Goal: Communication & Community: Answer question/provide support

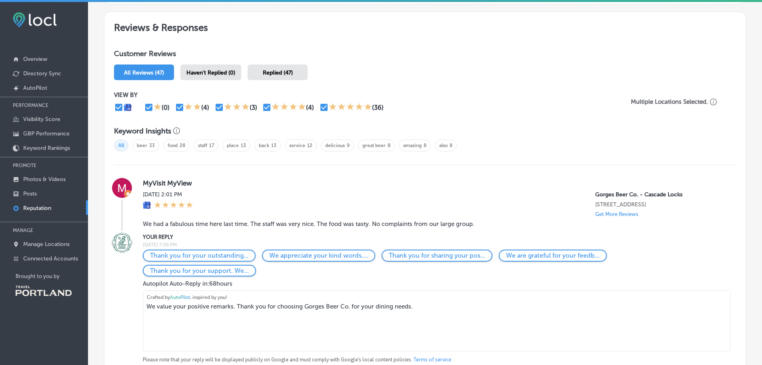
scroll to position [520, 0]
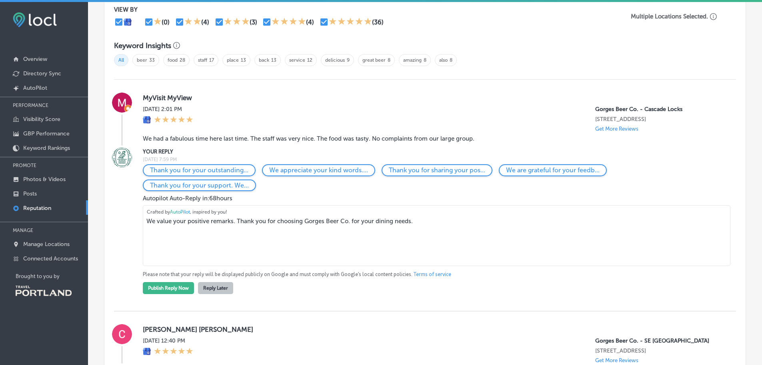
drag, startPoint x: 437, startPoint y: 227, endPoint x: 45, endPoint y: 229, distance: 391.7
click at [45, 229] on div "iconmonstr-menu-thin copy Created with Sketch. Overview Directory Sync Created …" at bounding box center [381, 184] width 762 height 365
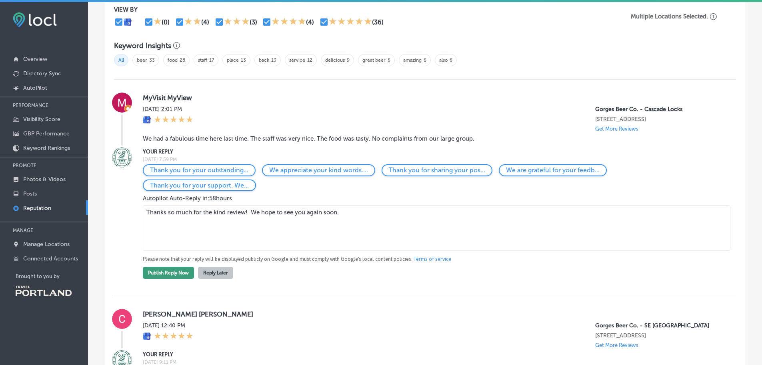
type textarea "Thanks so much for the kind review! We hope to see you again soon."
click at [152, 276] on button "Publish Reply Now" at bounding box center [168, 272] width 51 height 12
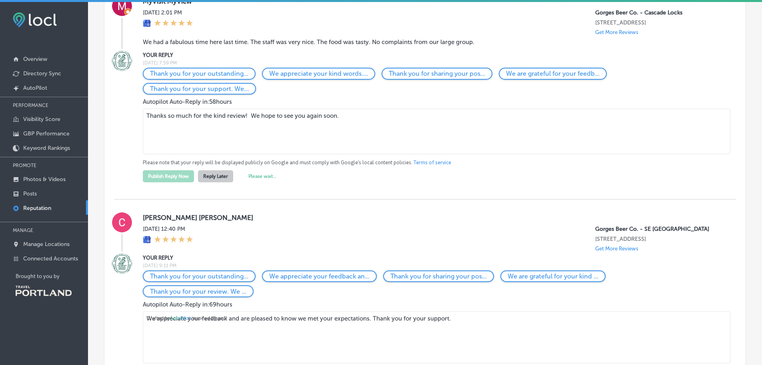
scroll to position [680, 0]
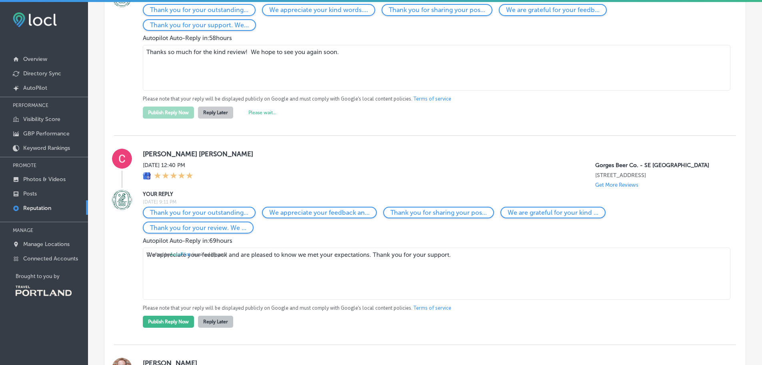
click at [293, 274] on textarea "We appreciate your feedback and are pleased to know we met your expectations. T…" at bounding box center [437, 273] width 588 height 52
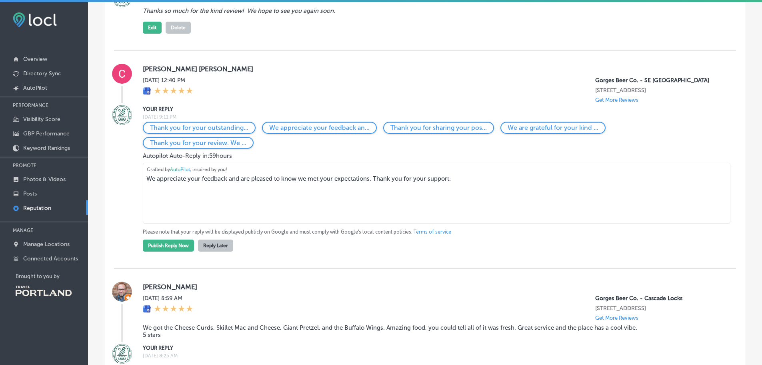
drag, startPoint x: 509, startPoint y: 269, endPoint x: 0, endPoint y: 275, distance: 509.4
click at [0, 275] on div "iconmonstr-menu-thin copy Created with Sketch. Overview Directory Sync Created …" at bounding box center [381, 184] width 762 height 365
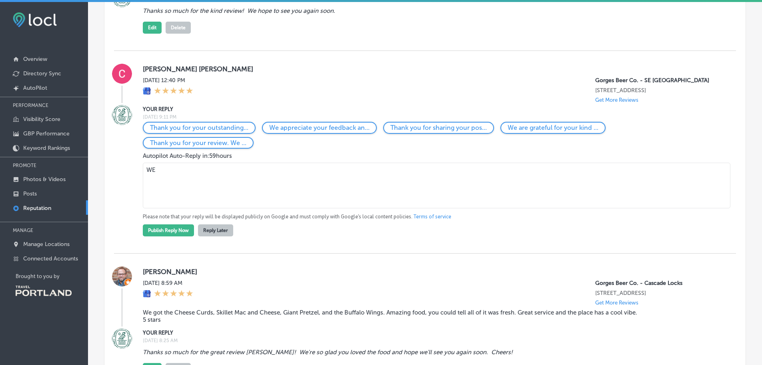
type textarea "W"
type textarea "Thanks for the 5-star! We're so glad you stopped by and loved the place, and ho…"
click at [153, 236] on button "Publish Reply Now" at bounding box center [168, 230] width 51 height 12
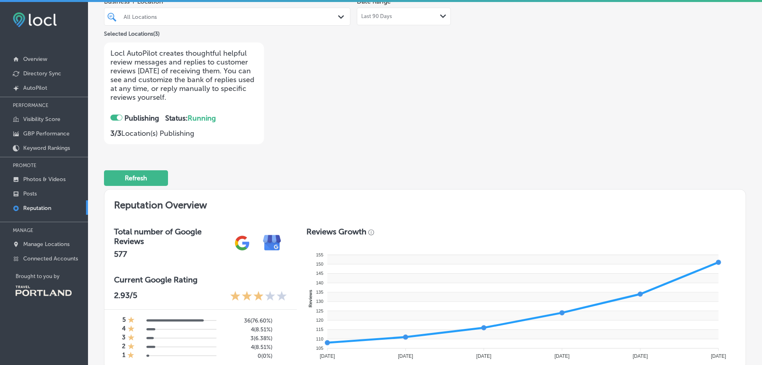
scroll to position [0, 0]
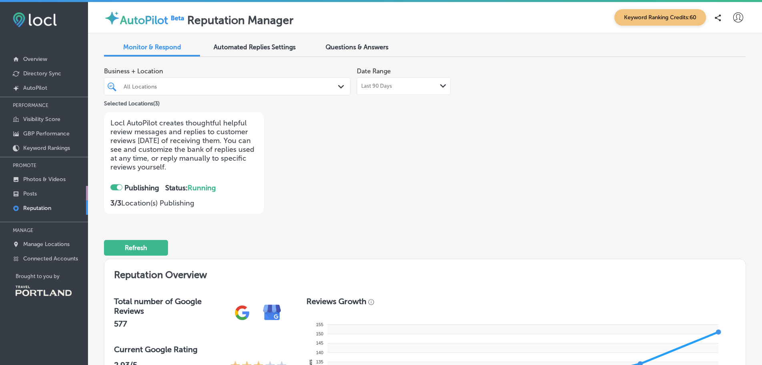
click at [32, 192] on p "Posts" at bounding box center [30, 193] width 14 height 7
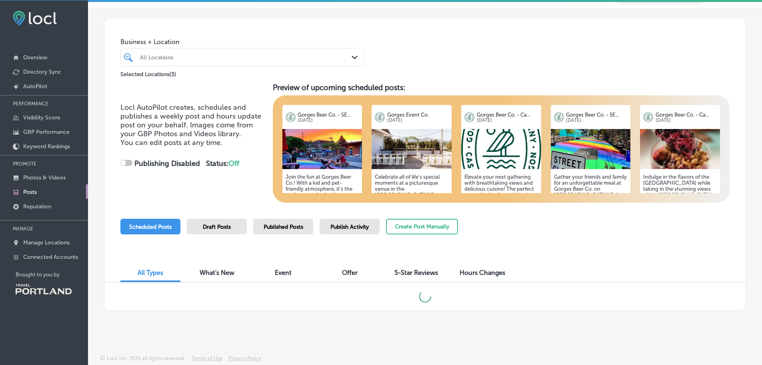
scroll to position [2, 0]
checkbox input "true"
